Goal: Complete application form

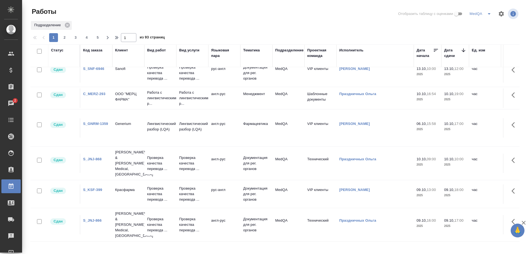
scroll to position [221, 0]
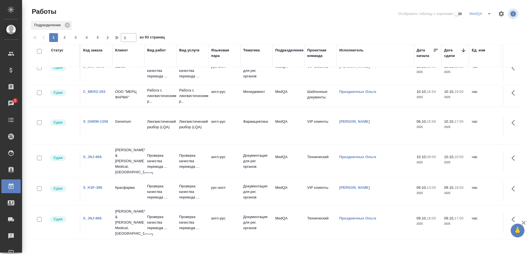
click at [95, 155] on link "S_JNJ-868" at bounding box center [92, 157] width 19 height 4
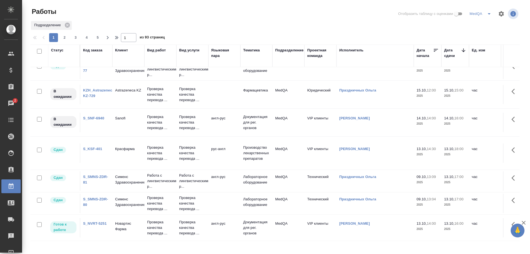
scroll to position [0, 0]
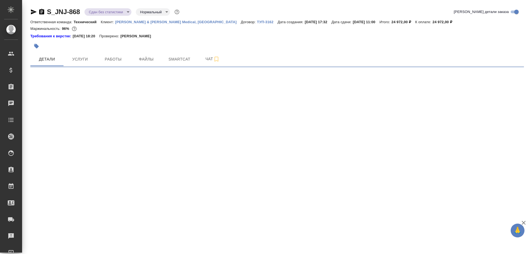
select select "RU"
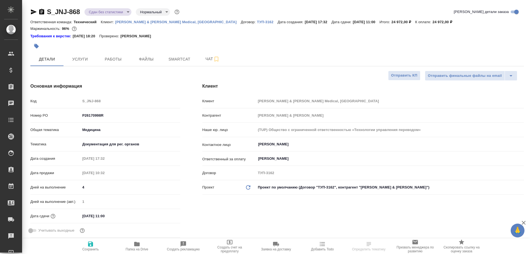
type textarea "x"
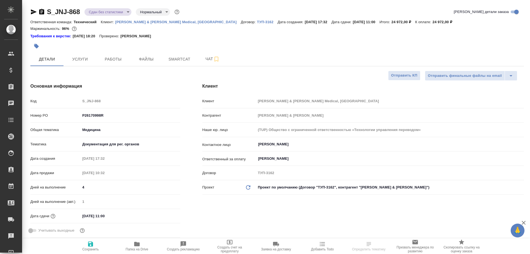
type textarea "x"
type input "[PERSON_NAME]"
type input "Комаров Роман"
type textarea "x"
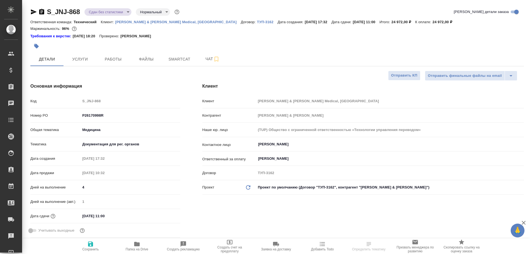
type textarea "x"
select select "RU"
type textarea "x"
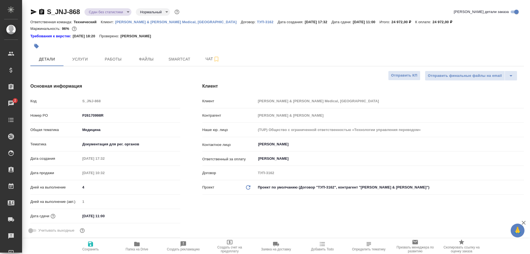
type textarea "x"
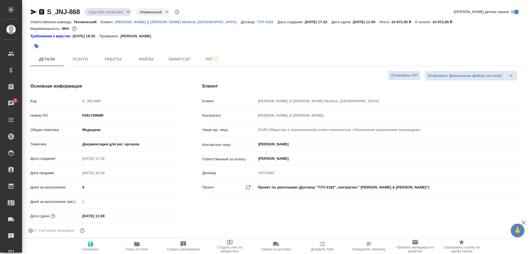
type textarea "x"
click at [139, 247] on icon "button" at bounding box center [137, 244] width 7 height 7
type textarea "x"
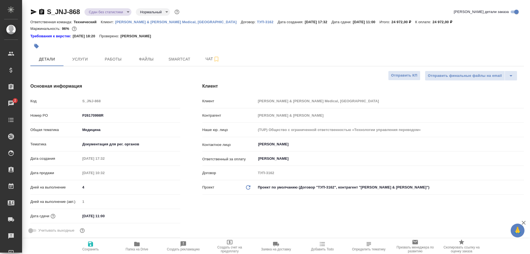
type textarea "x"
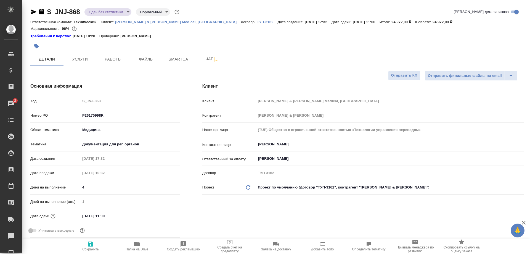
type textarea "x"
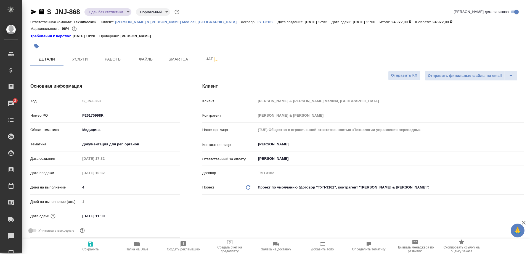
type textarea "x"
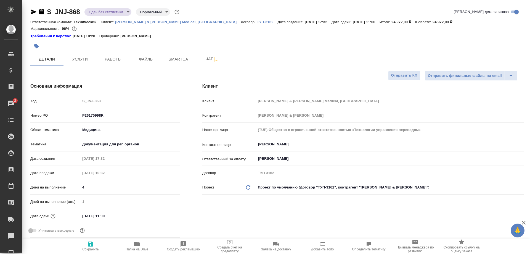
type textarea "x"
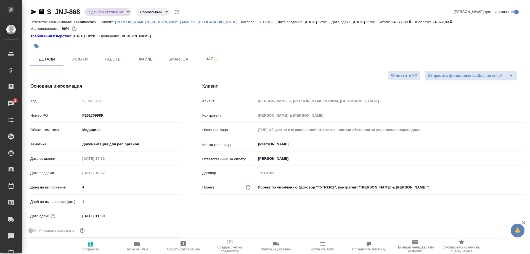
type textarea "x"
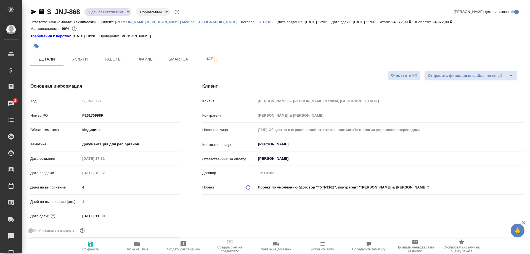
type textarea "x"
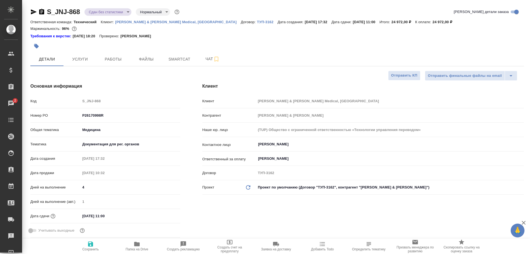
type textarea "x"
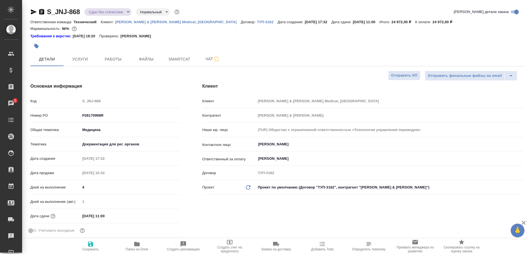
type textarea "x"
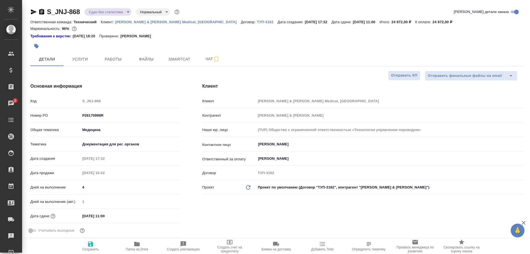
type textarea "x"
